Goal: Use online tool/utility: Utilize a website feature to perform a specific function

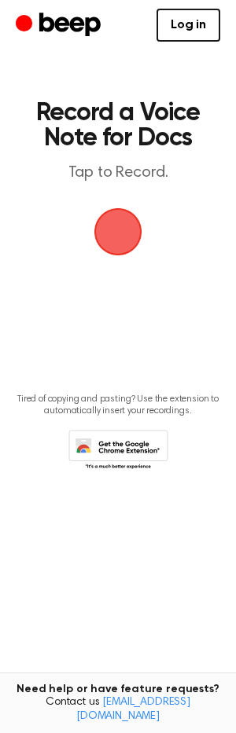
click at [130, 234] on span "button" at bounding box center [118, 232] width 51 height 51
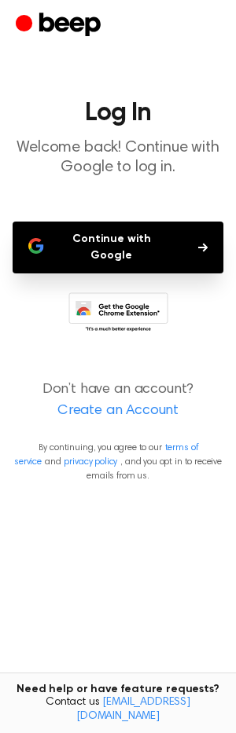
click at [123, 247] on button "Continue with Google" at bounding box center [118, 248] width 211 height 52
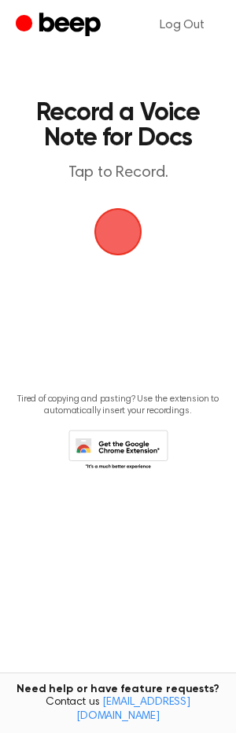
click at [117, 240] on span "button" at bounding box center [118, 232] width 84 height 84
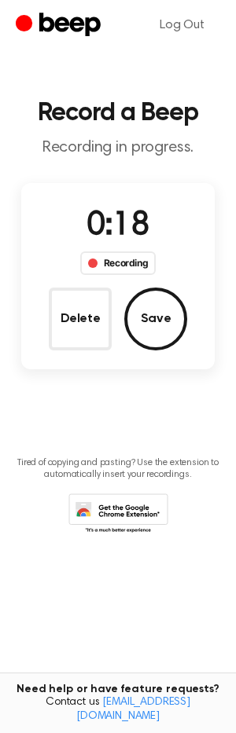
click at [167, 326] on button "Save" at bounding box center [155, 319] width 63 height 63
